Goal: Information Seeking & Learning: Learn about a topic

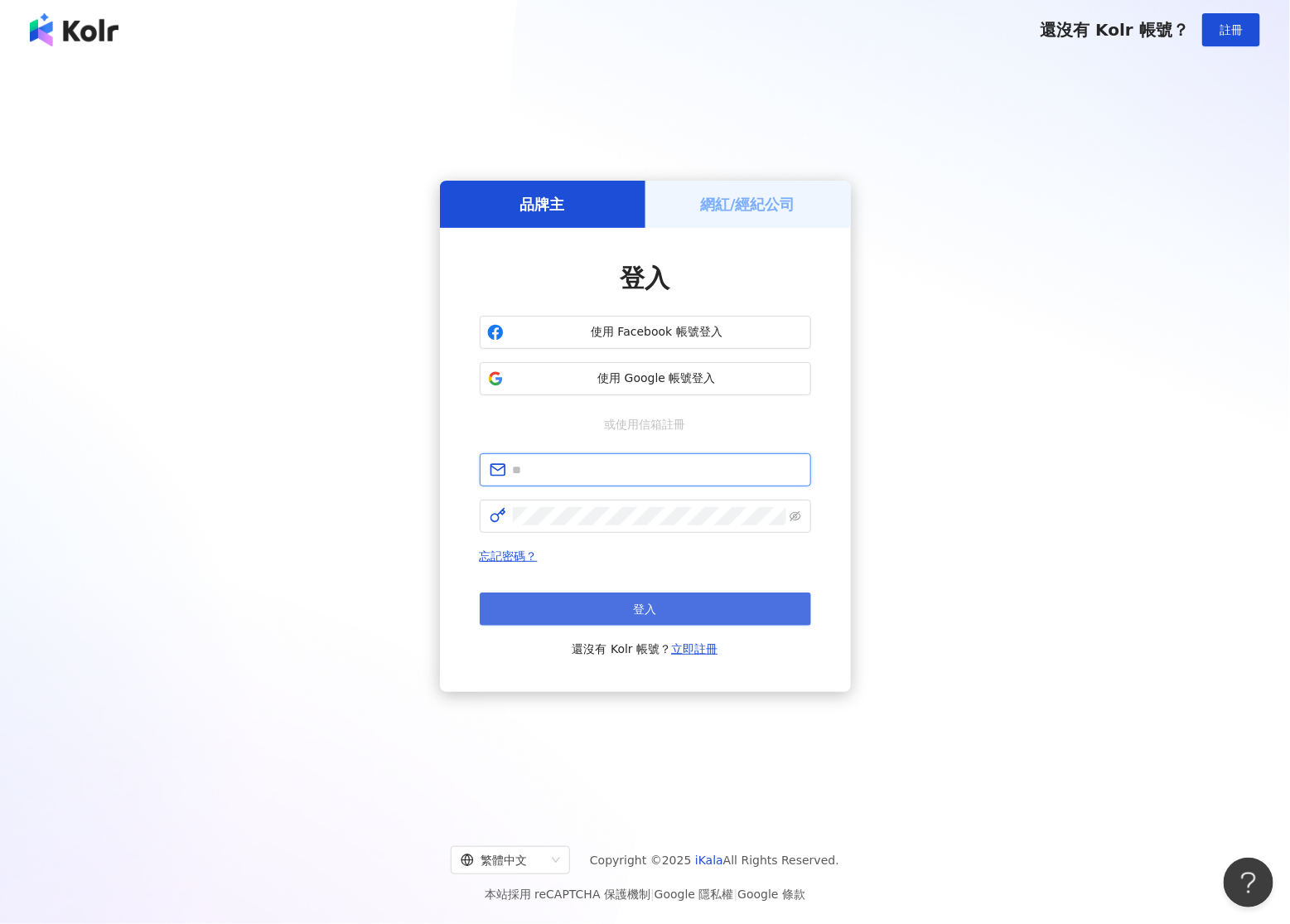
type input "**********"
click at [630, 609] on button "登入" at bounding box center [645, 608] width 331 height 33
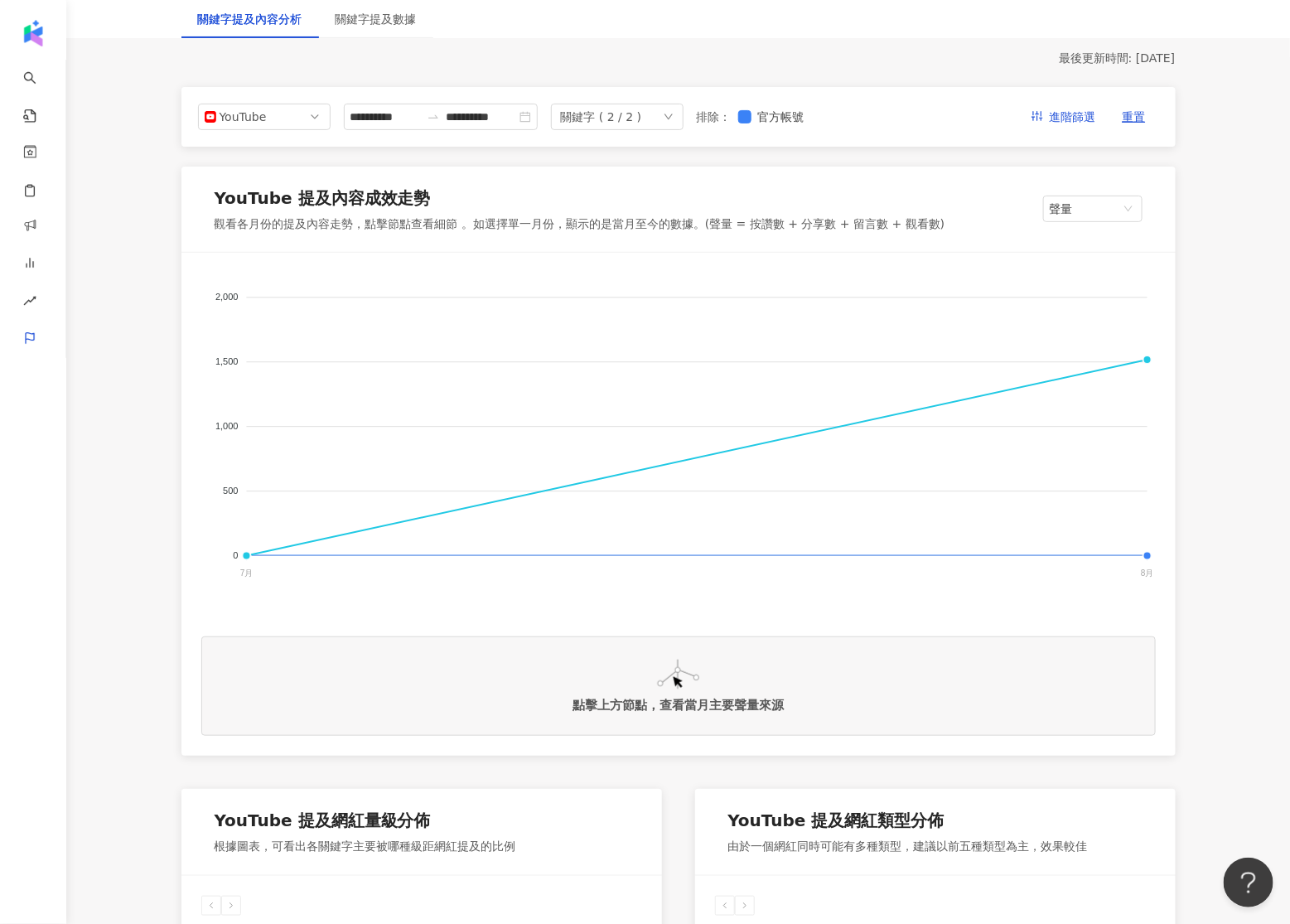
scroll to position [168, 0]
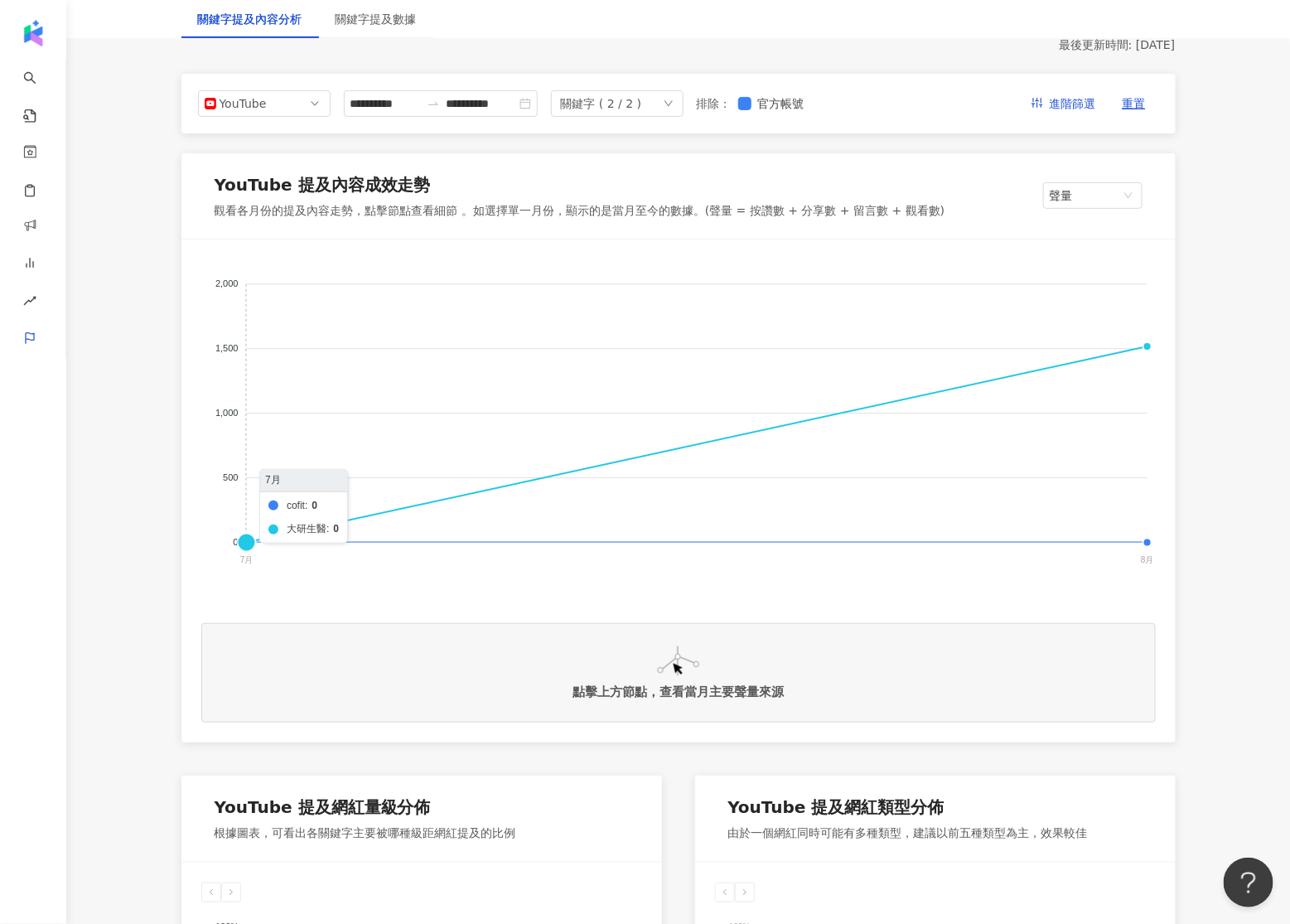
click at [645, 540] on foreignobject "cofit 大研生醫" at bounding box center [678, 425] width 955 height 331
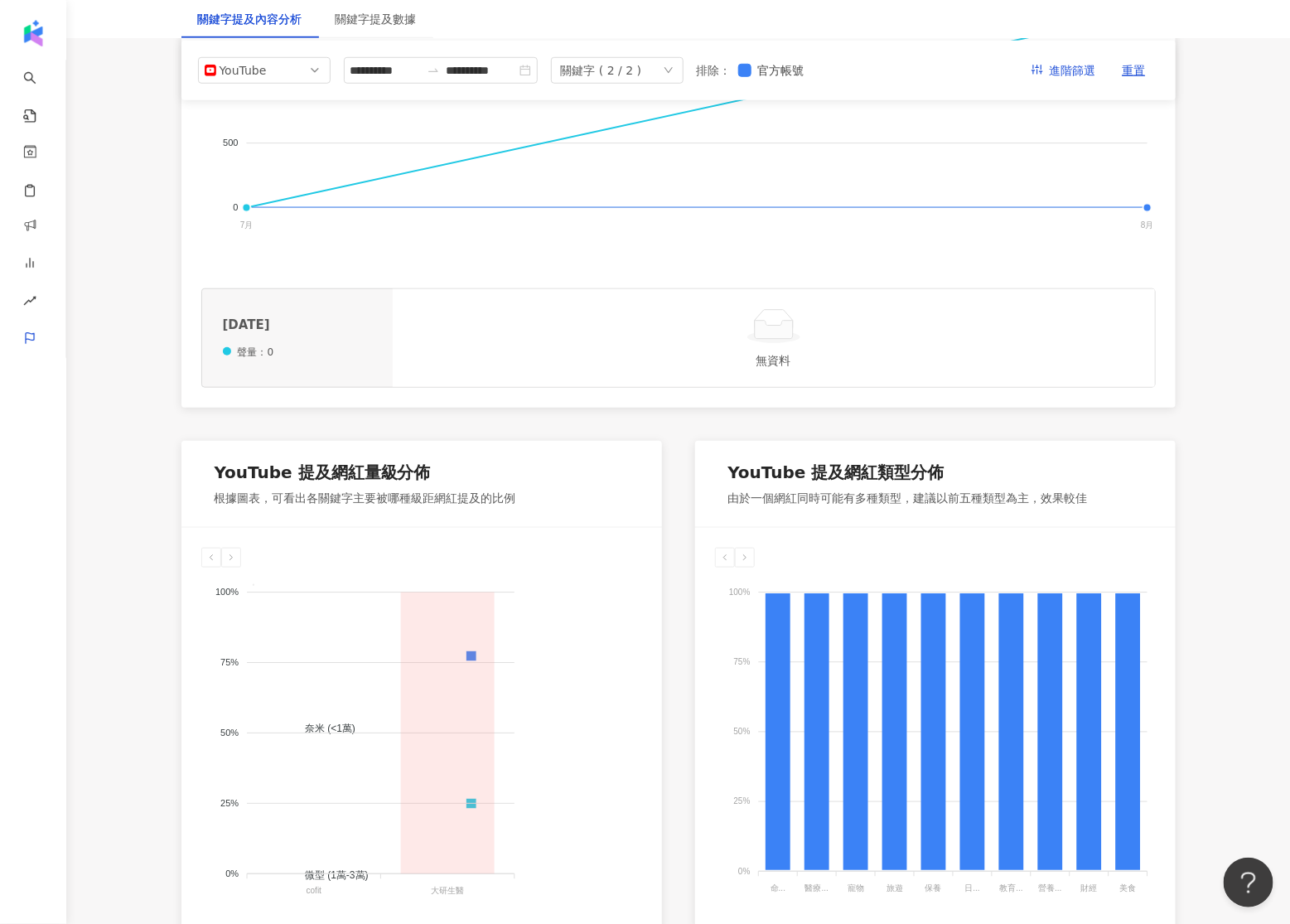
scroll to position [0, 0]
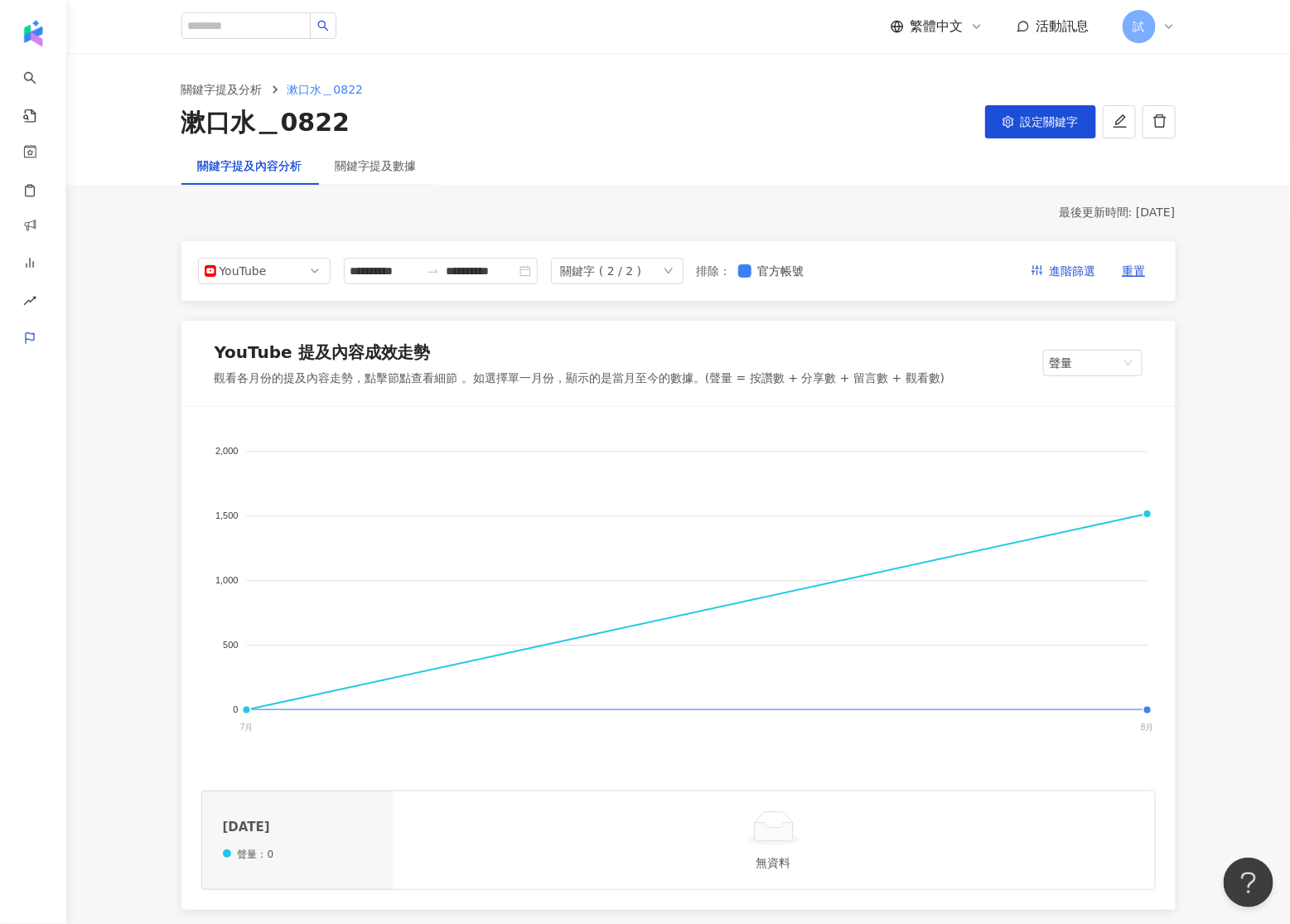
click at [671, 264] on div "關鍵字 ( 2 / 2 )" at bounding box center [617, 270] width 132 height 26
click at [640, 307] on div "cofit" at bounding box center [630, 307] width 99 height 19
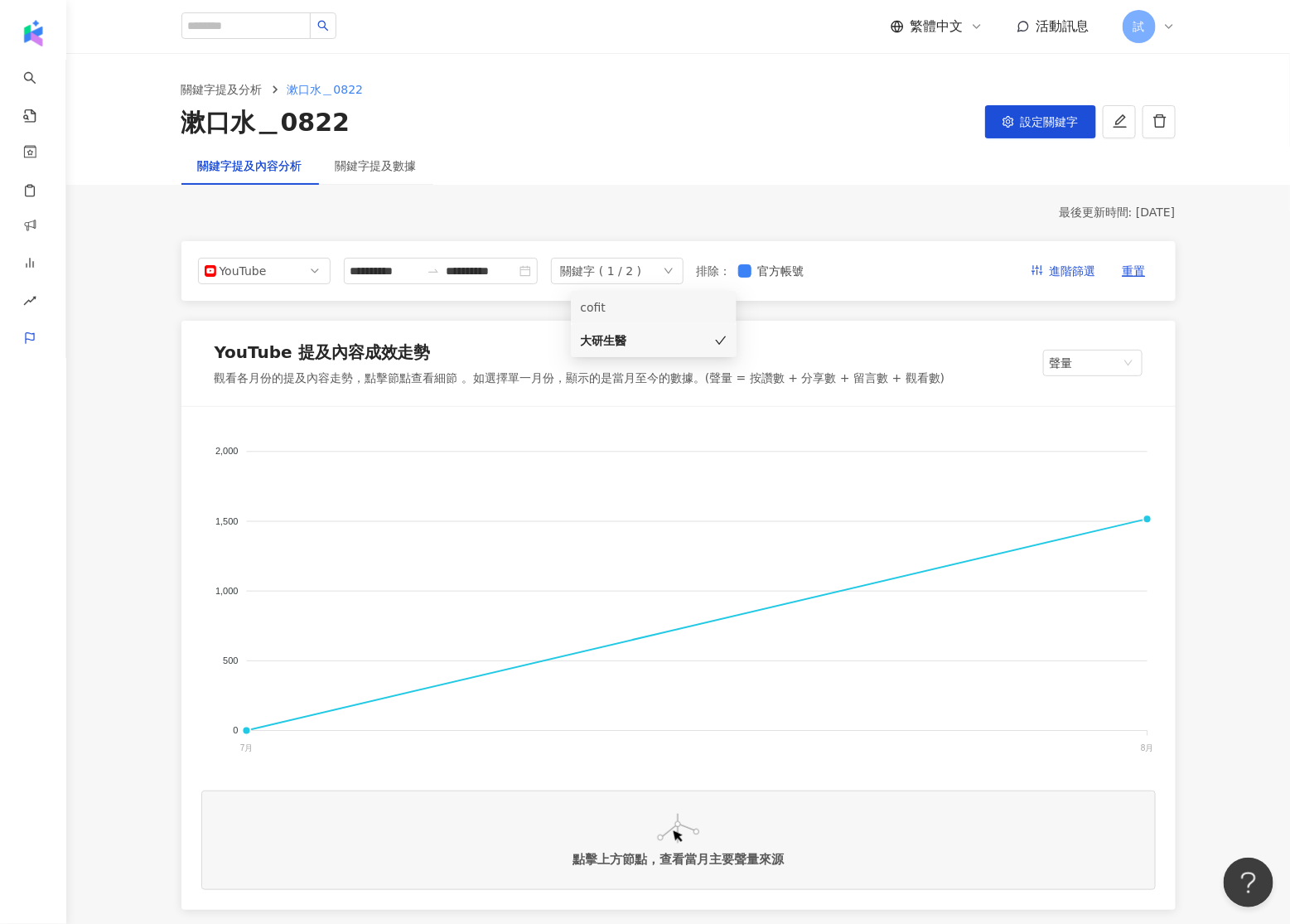
click at [640, 307] on div "cofit" at bounding box center [630, 307] width 99 height 19
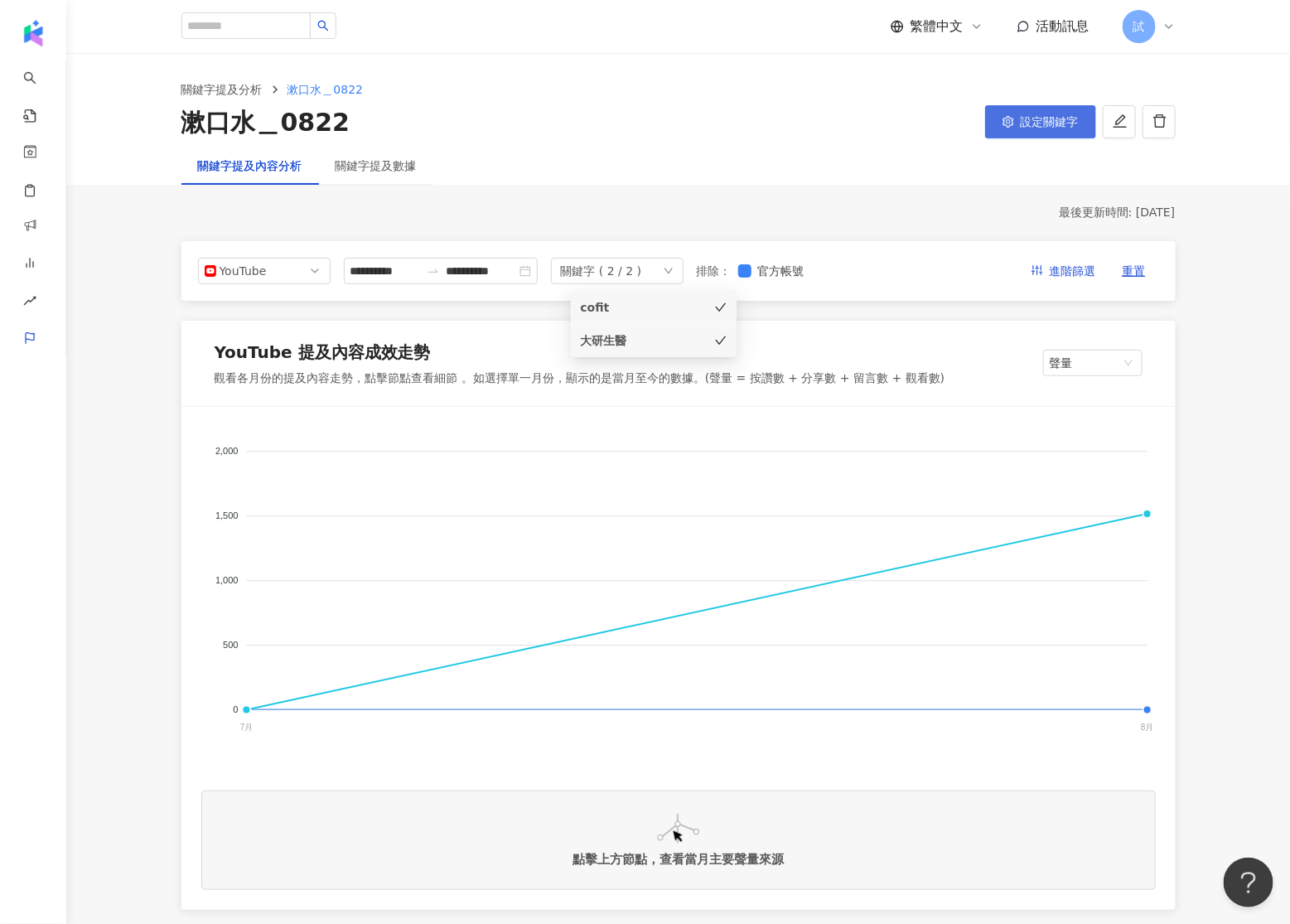
click at [1063, 130] on button "設定關鍵字" at bounding box center [1041, 121] width 111 height 33
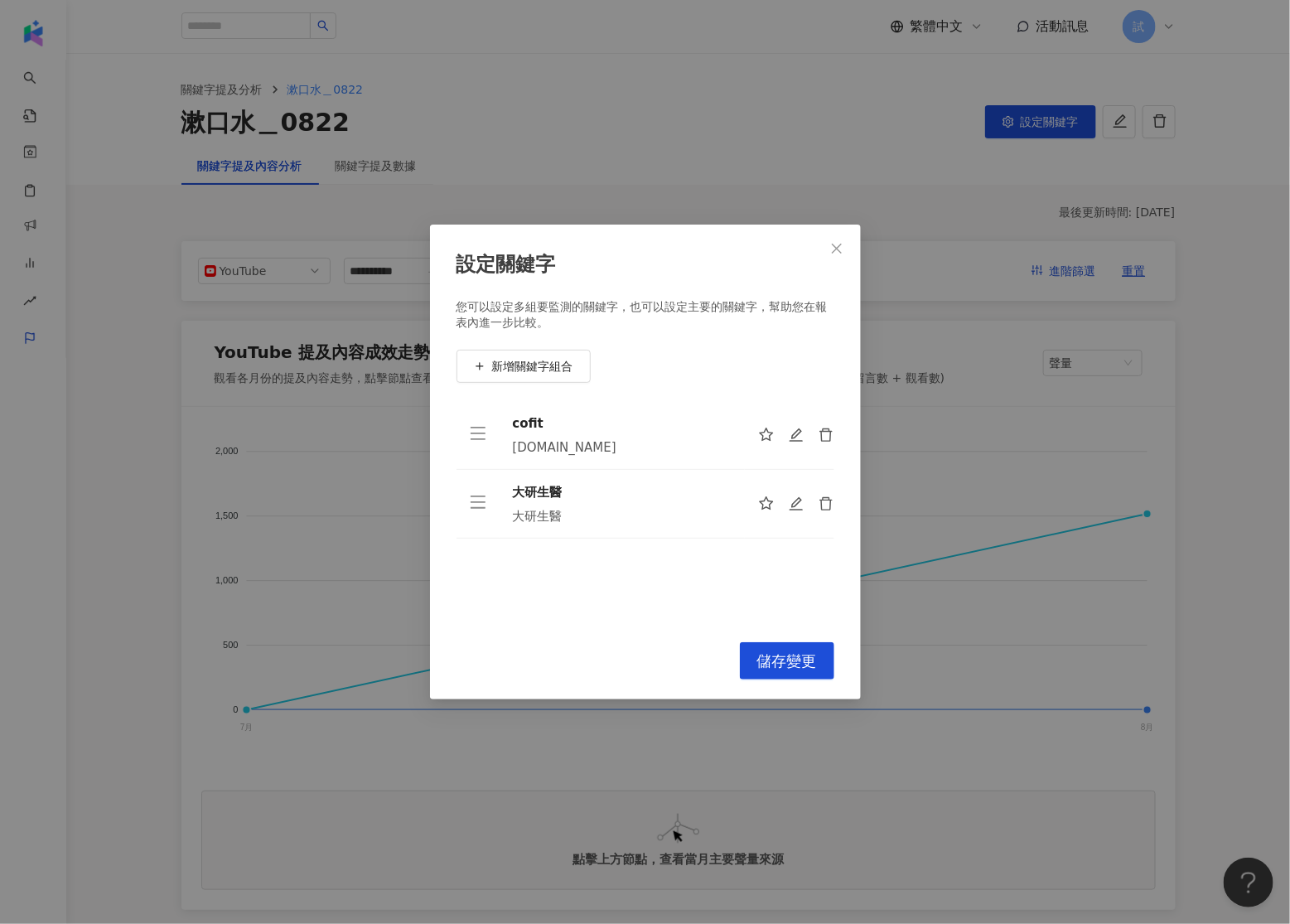
click at [1092, 329] on div "設定關鍵字 您可以設定多組要監測的關鍵字，也可以設定主要的關鍵字，幫助您在報表內進一步比較。 新增關鍵字組合 cofit cofit.me 大研生醫 大研生醫…" at bounding box center [645, 462] width 1290 height 924
click at [838, 237] on button "Close" at bounding box center [837, 248] width 33 height 33
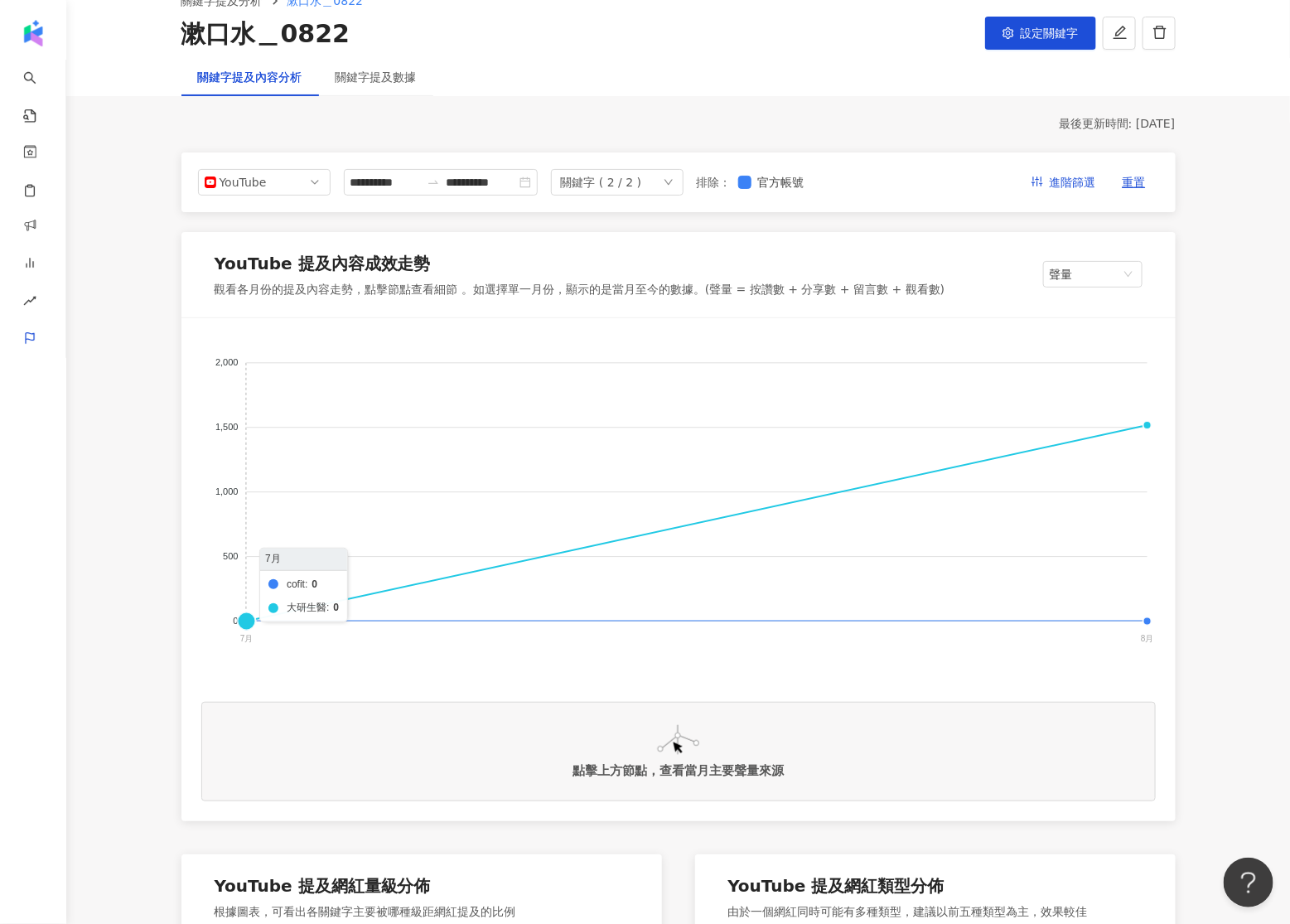
scroll to position [93, 0]
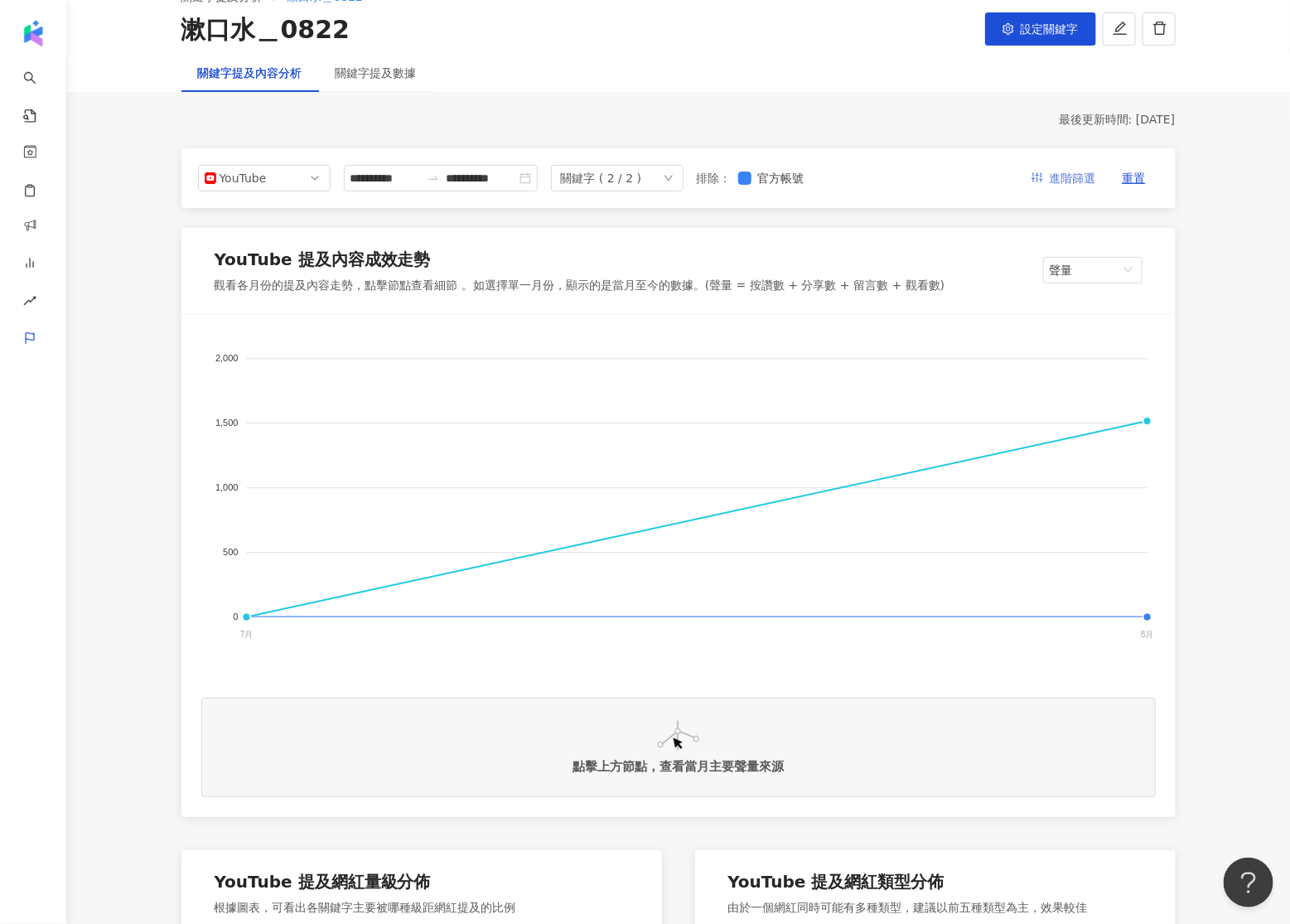
click at [1082, 174] on span "進階篩選" at bounding box center [1073, 179] width 46 height 26
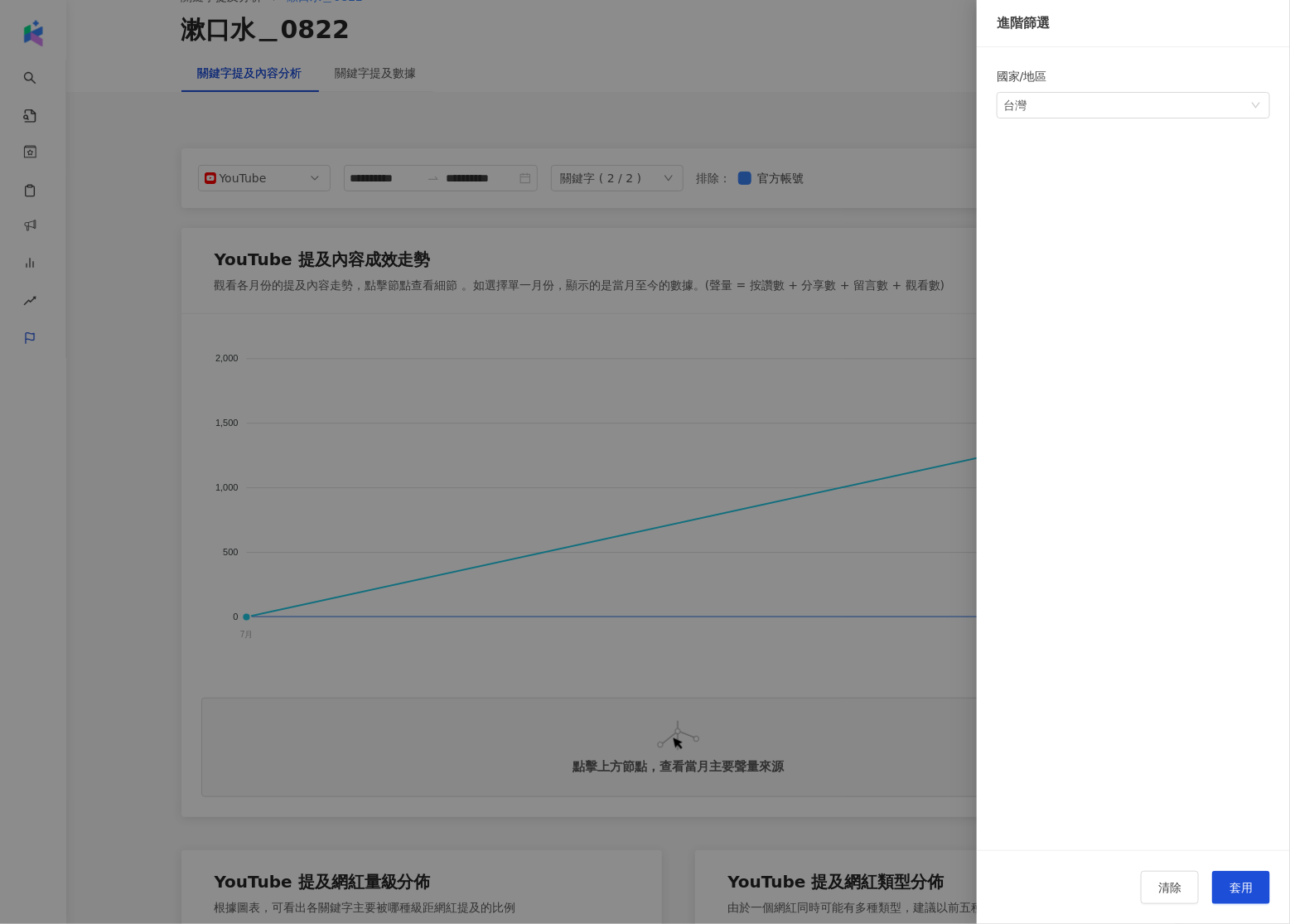
click at [909, 90] on div at bounding box center [645, 462] width 1290 height 924
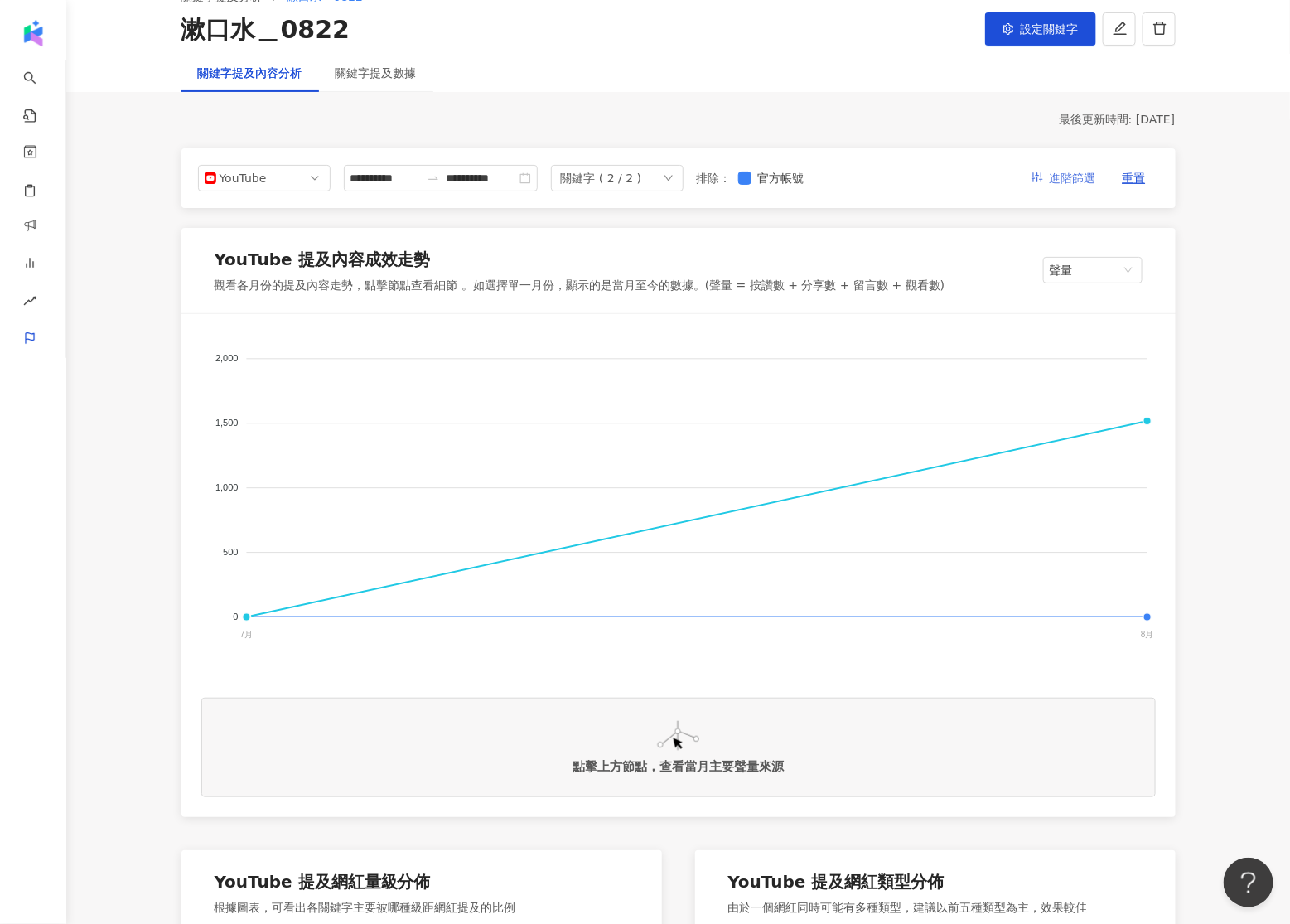
click at [1046, 172] on button "進階篩選" at bounding box center [1064, 178] width 91 height 26
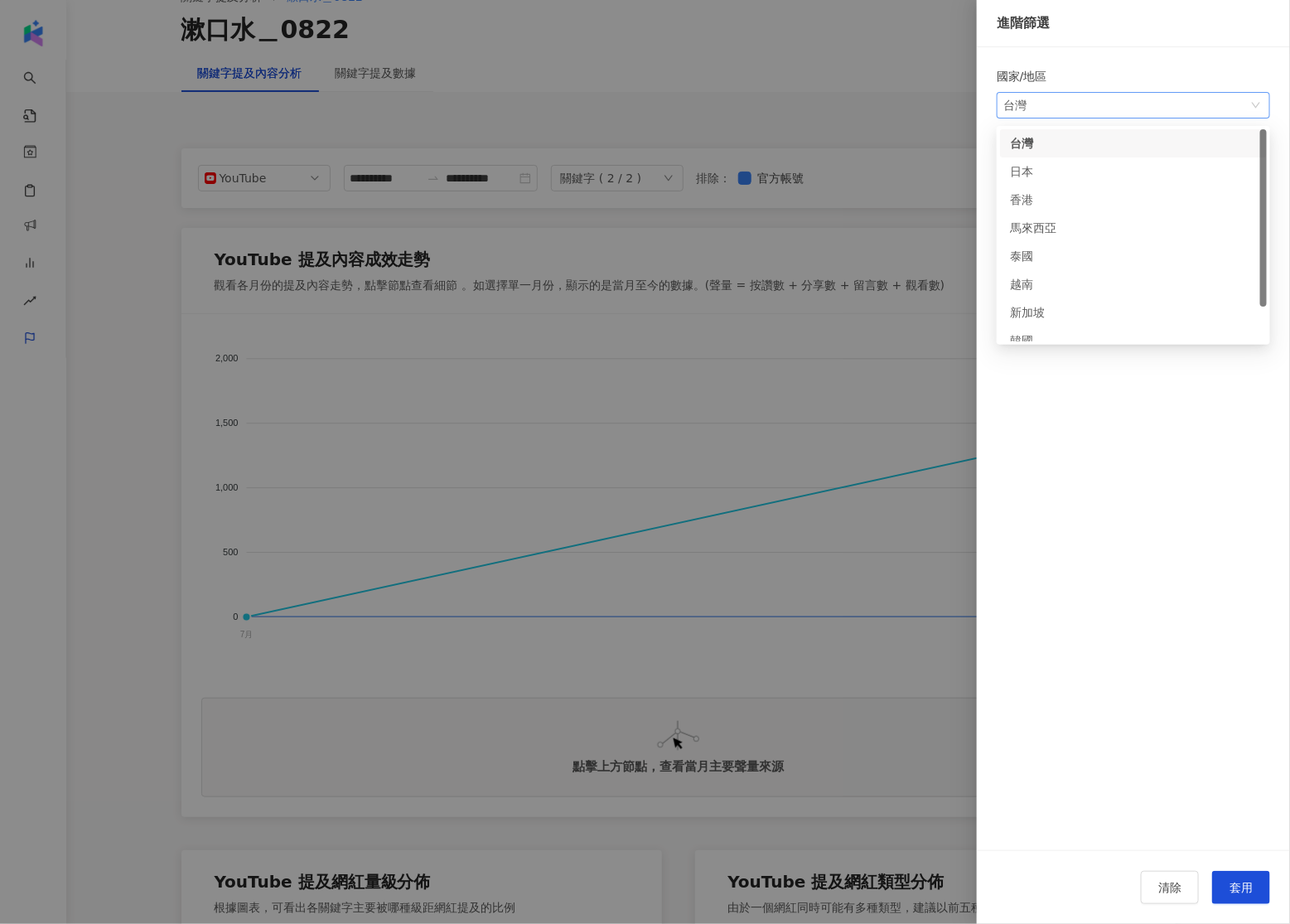
click at [1035, 102] on div "台灣" at bounding box center [1030, 105] width 54 height 25
